Goal: Check status: Check status

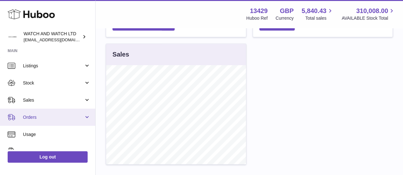
scroll to position [17, 0]
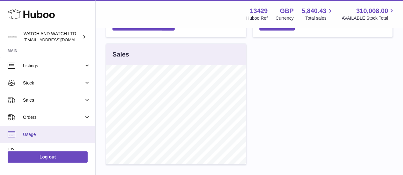
click at [46, 133] on span "Usage" at bounding box center [57, 135] width 68 height 6
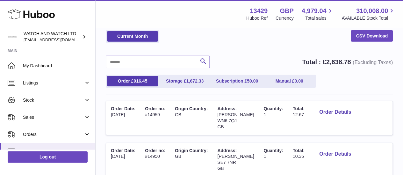
scroll to position [46, 0]
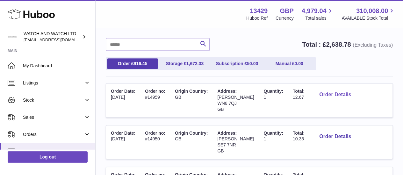
click at [322, 97] on button "Order Details" at bounding box center [335, 95] width 42 height 13
click at [343, 79] on div at bounding box center [201, 87] width 403 height 175
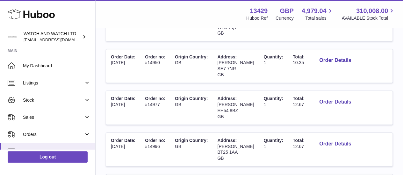
scroll to position [122, 0]
click at [333, 101] on button "Order Details" at bounding box center [335, 102] width 42 height 13
click at [354, 95] on div at bounding box center [201, 87] width 403 height 175
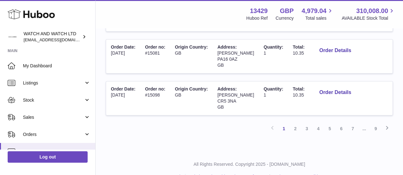
scroll to position [426, 0]
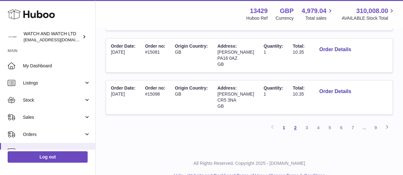
click at [297, 128] on link "2" at bounding box center [294, 127] width 11 height 11
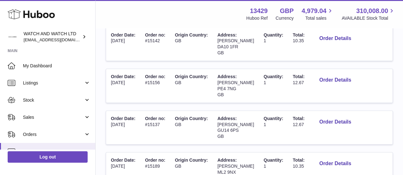
scroll to position [144, 0]
click at [340, 79] on button "Order Details" at bounding box center [335, 80] width 42 height 13
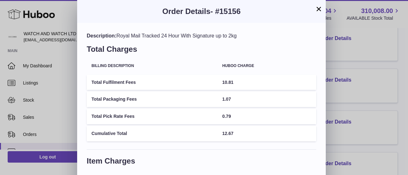
click at [348, 98] on div "× Order Details - #15156 Description: Royal Mail Tracked 24 Hour With Signature…" at bounding box center [204, 134] width 408 height 268
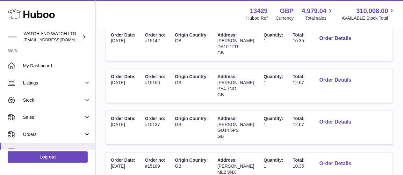
click at [338, 160] on button "Order Details" at bounding box center [335, 164] width 42 height 13
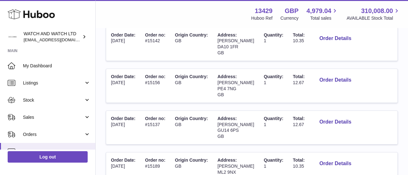
click at [348, 133] on div at bounding box center [204, 87] width 408 height 175
